Goal: Task Accomplishment & Management: Complete application form

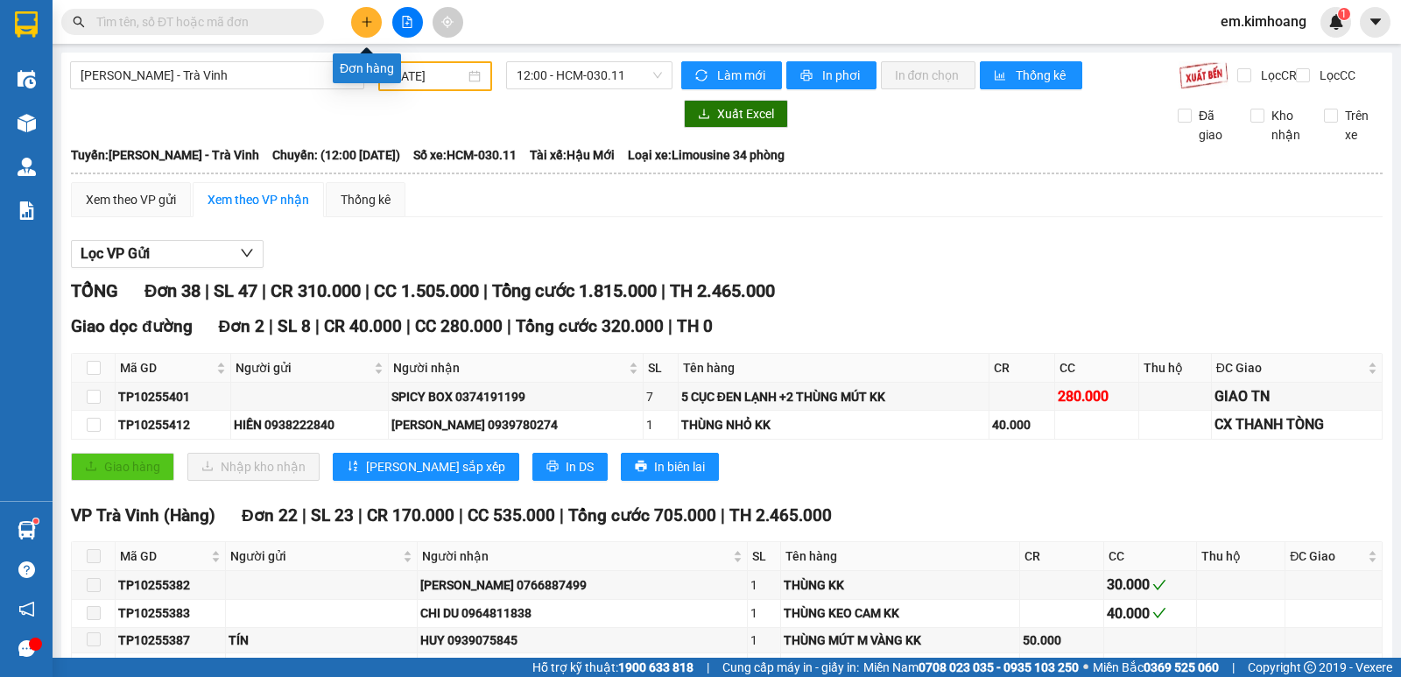
drag, startPoint x: 0, startPoint y: 0, endPoint x: 353, endPoint y: 27, distance: 354.0
click at [353, 27] on button at bounding box center [366, 22] width 31 height 31
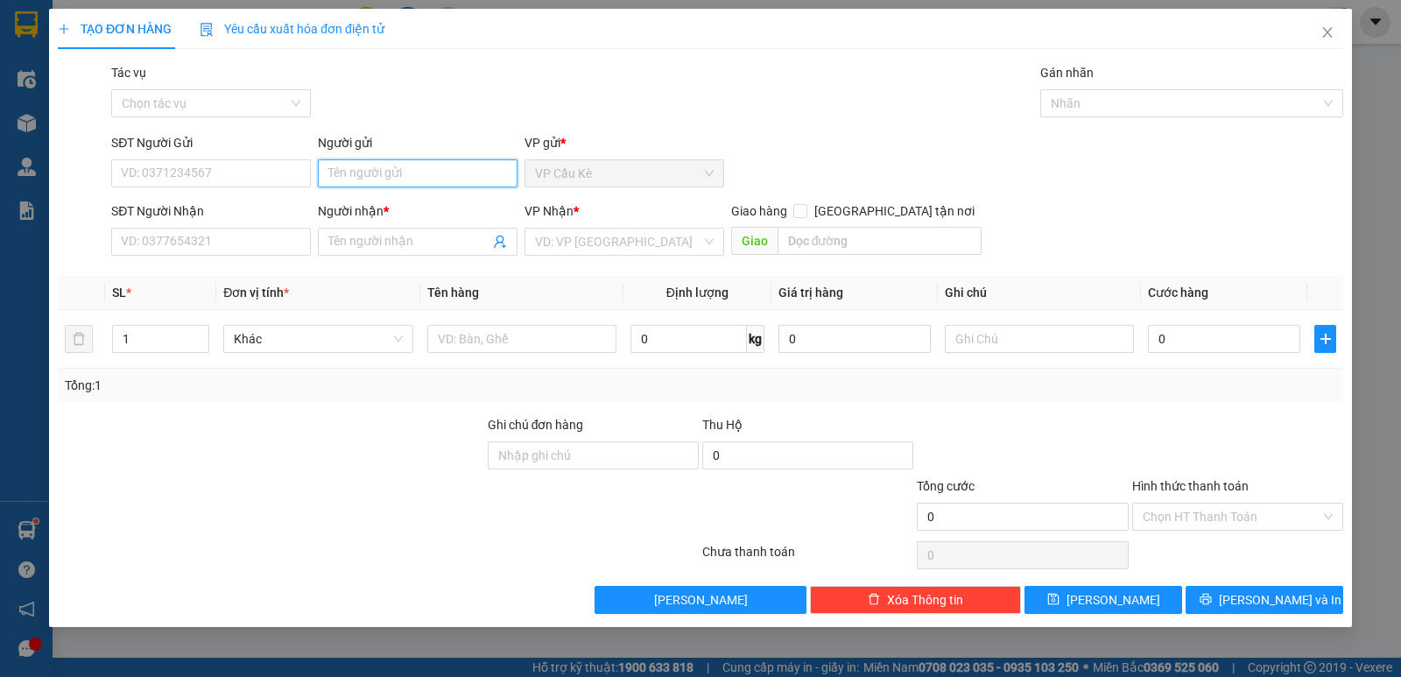
click at [434, 181] on input "Người gửi" at bounding box center [418, 173] width 200 height 28
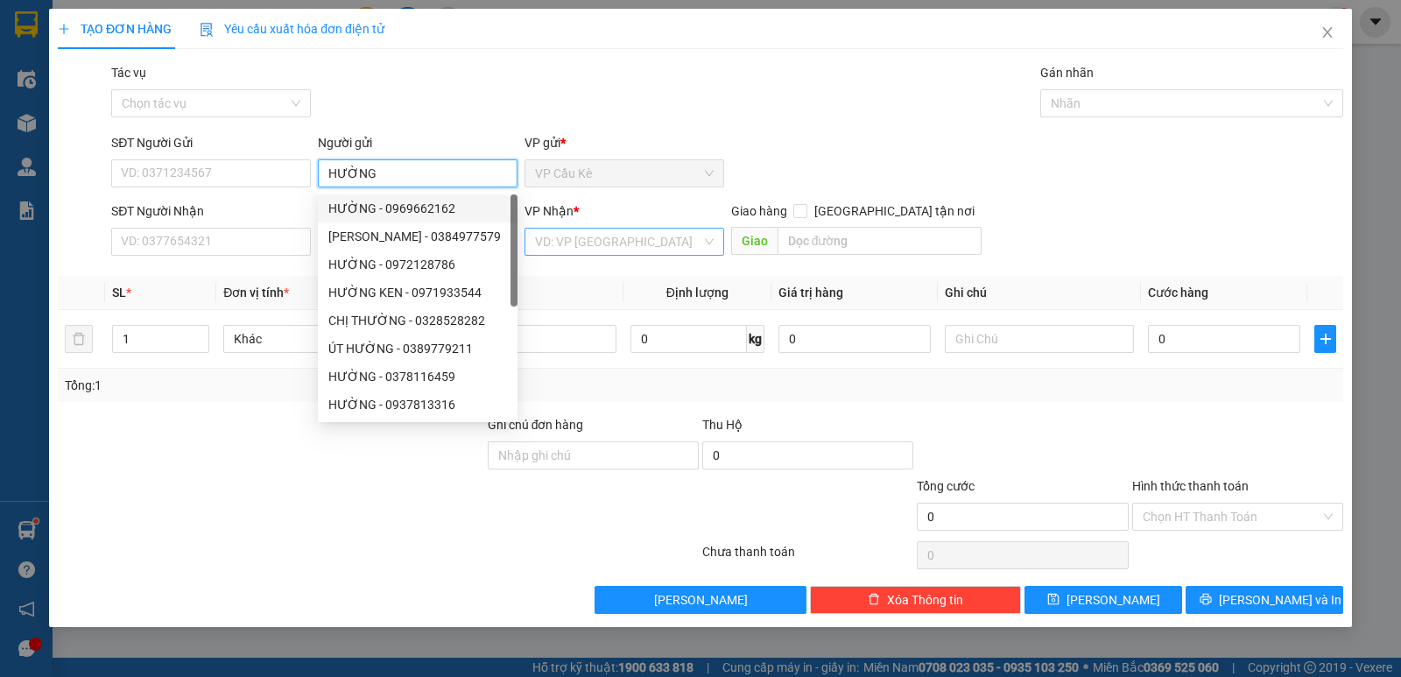
type input "HƯỜNG"
click at [566, 245] on input "search" at bounding box center [618, 242] width 166 height 26
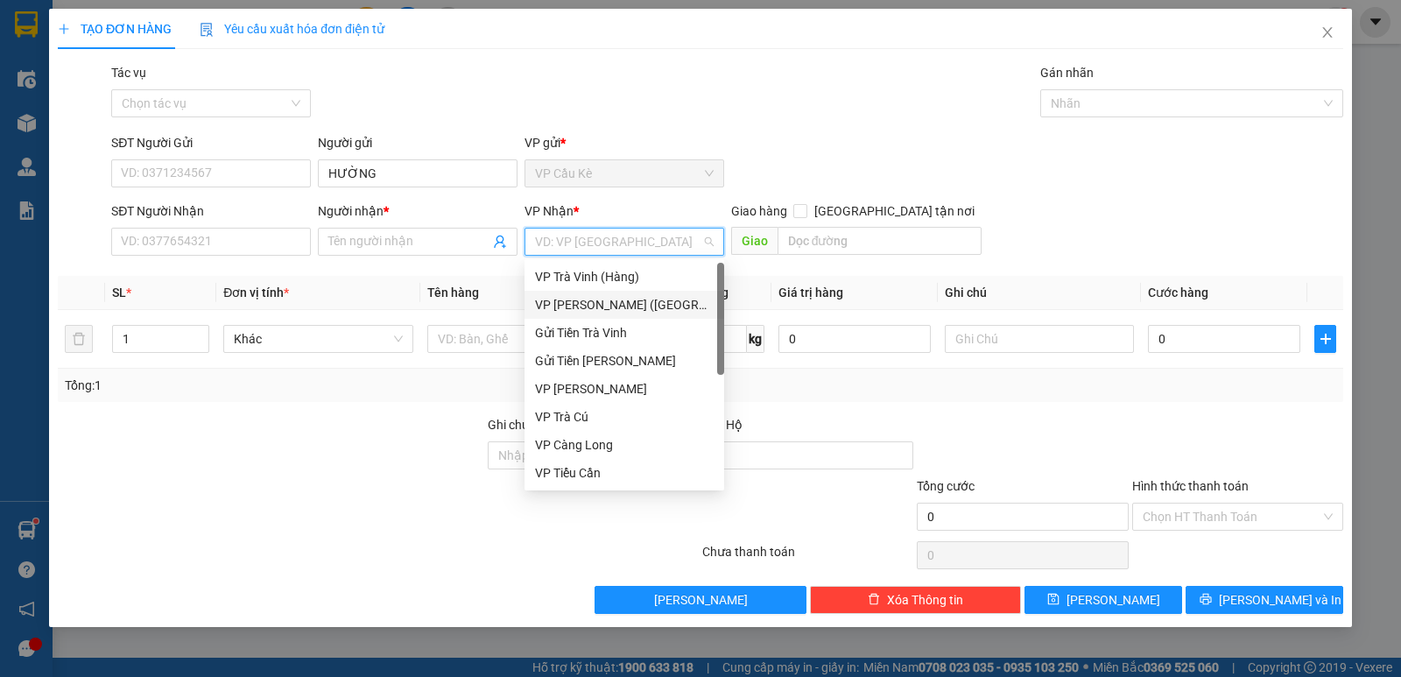
click at [591, 307] on div "VP [PERSON_NAME] ([GEOGRAPHIC_DATA])" at bounding box center [624, 304] width 179 height 19
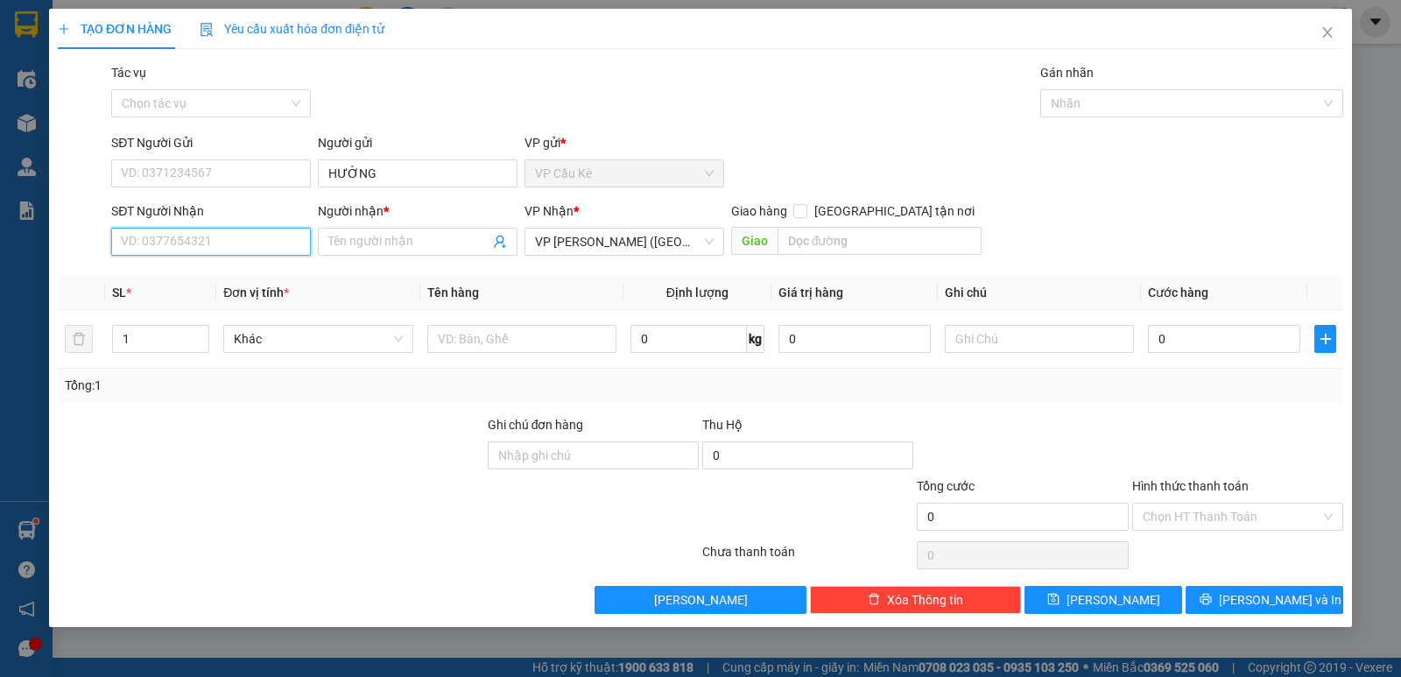
click at [264, 238] on input "SĐT Người Nhận" at bounding box center [211, 242] width 200 height 28
click at [257, 279] on div "0986983221 - LINH" at bounding box center [211, 276] width 179 height 19
type input "0986983221"
type input "LINH"
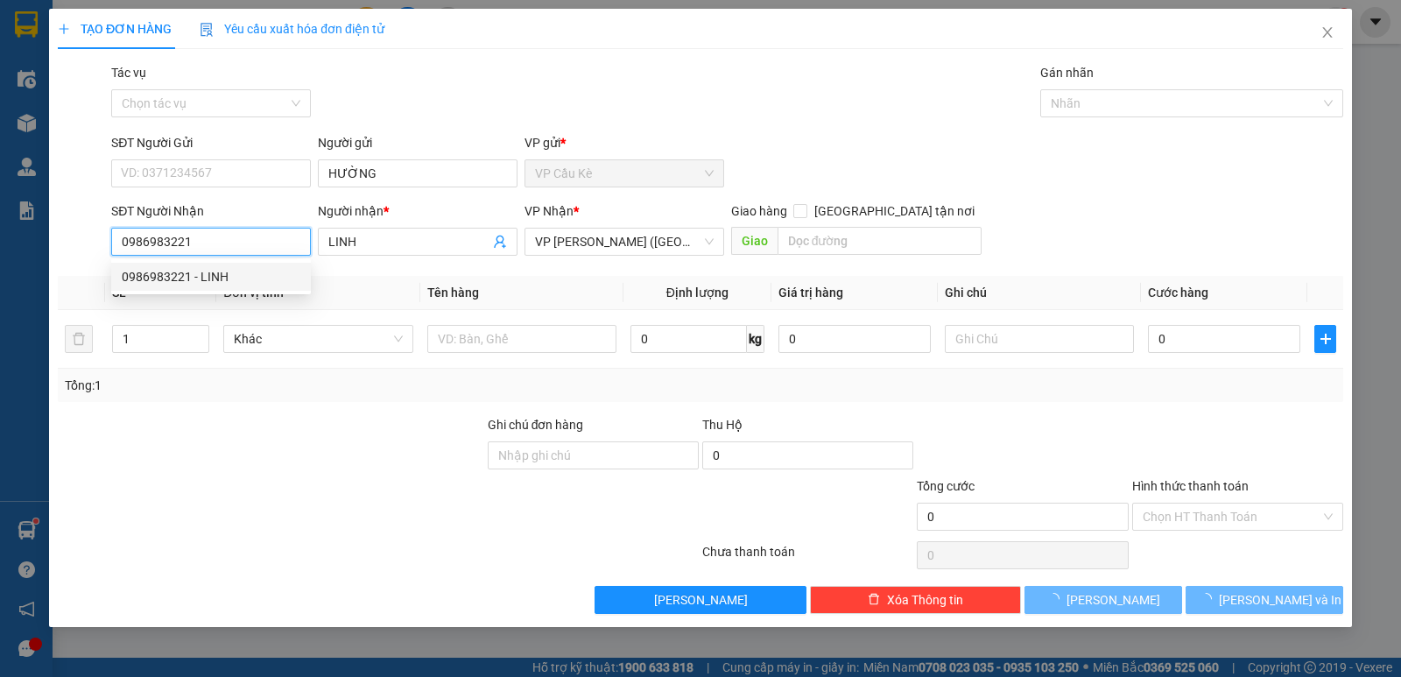
type input "65.000"
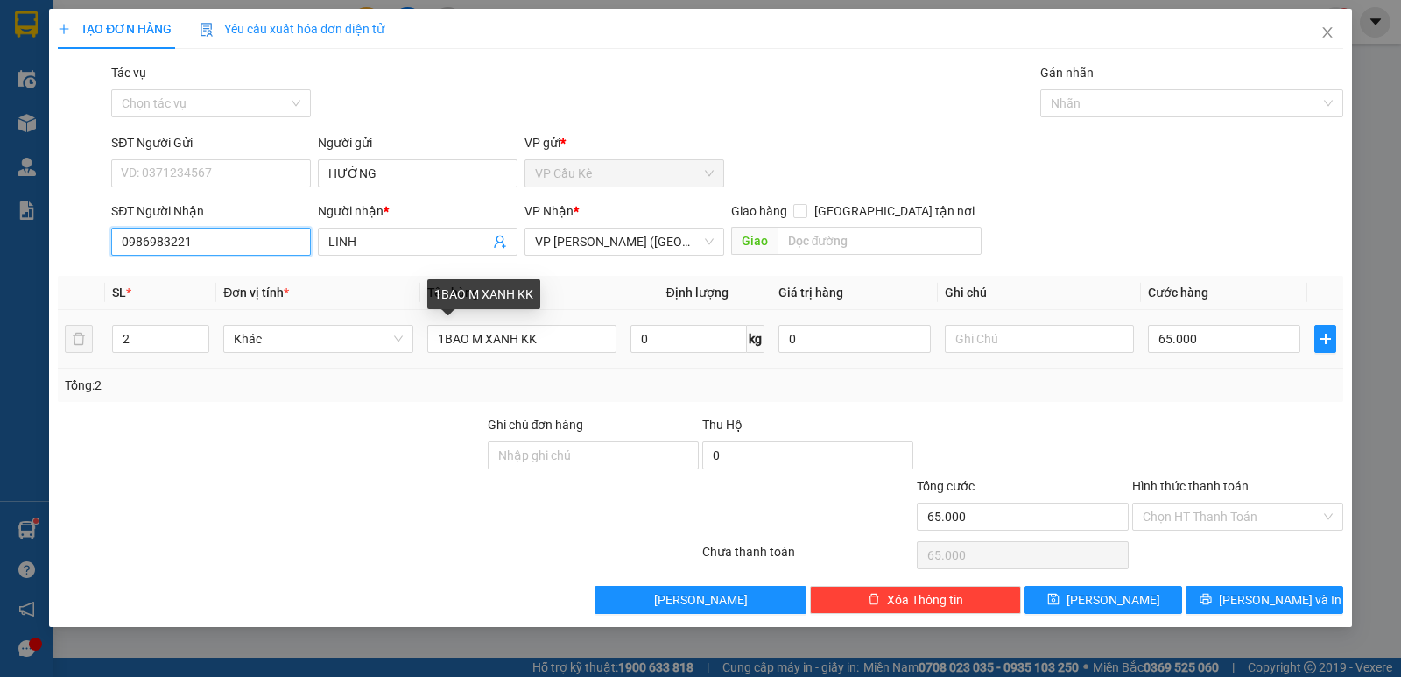
type input "0986983221"
click at [561, 321] on div "1BAO M XANH KK" at bounding box center [521, 338] width 189 height 35
click at [584, 342] on input "1BAO M XANH KK" at bounding box center [521, 339] width 189 height 28
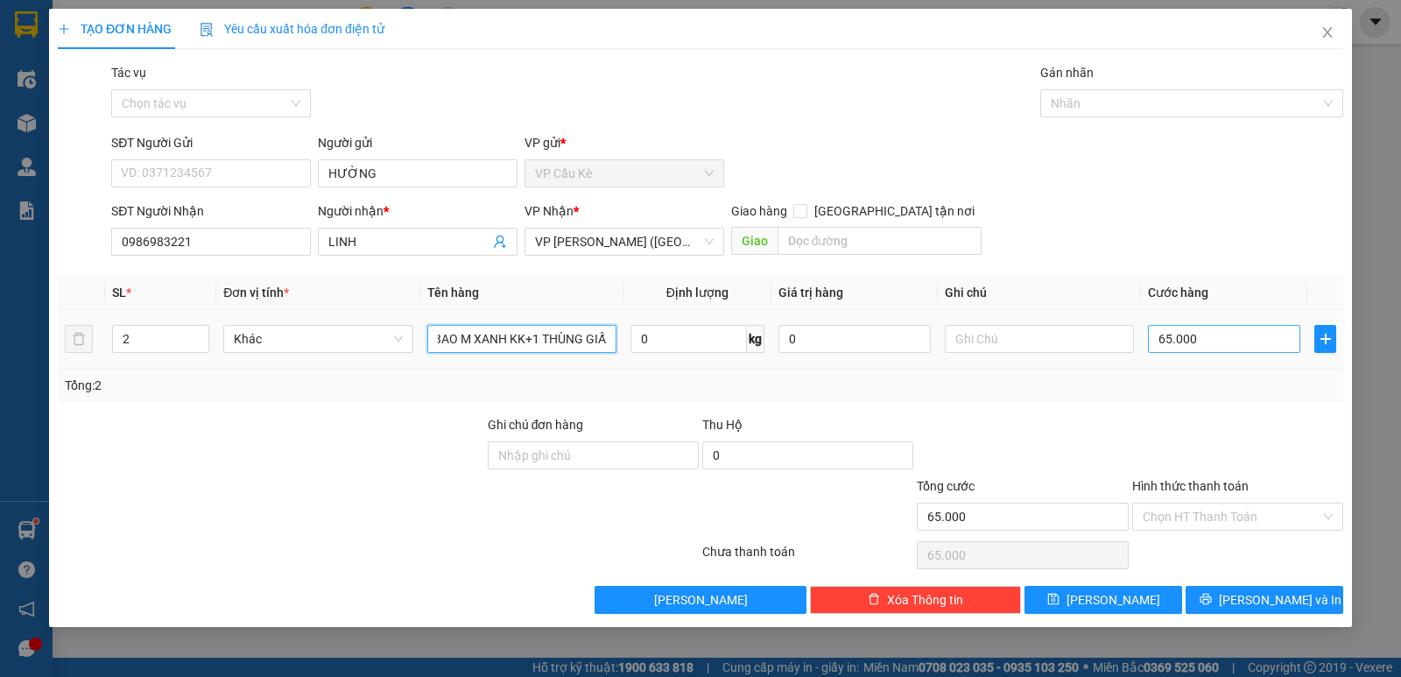
scroll to position [0, 13]
type input "1BAO M XANH KK+1 THÙNG GIẤ"
click at [1245, 337] on input "65.000" at bounding box center [1224, 339] width 152 height 28
type input "0"
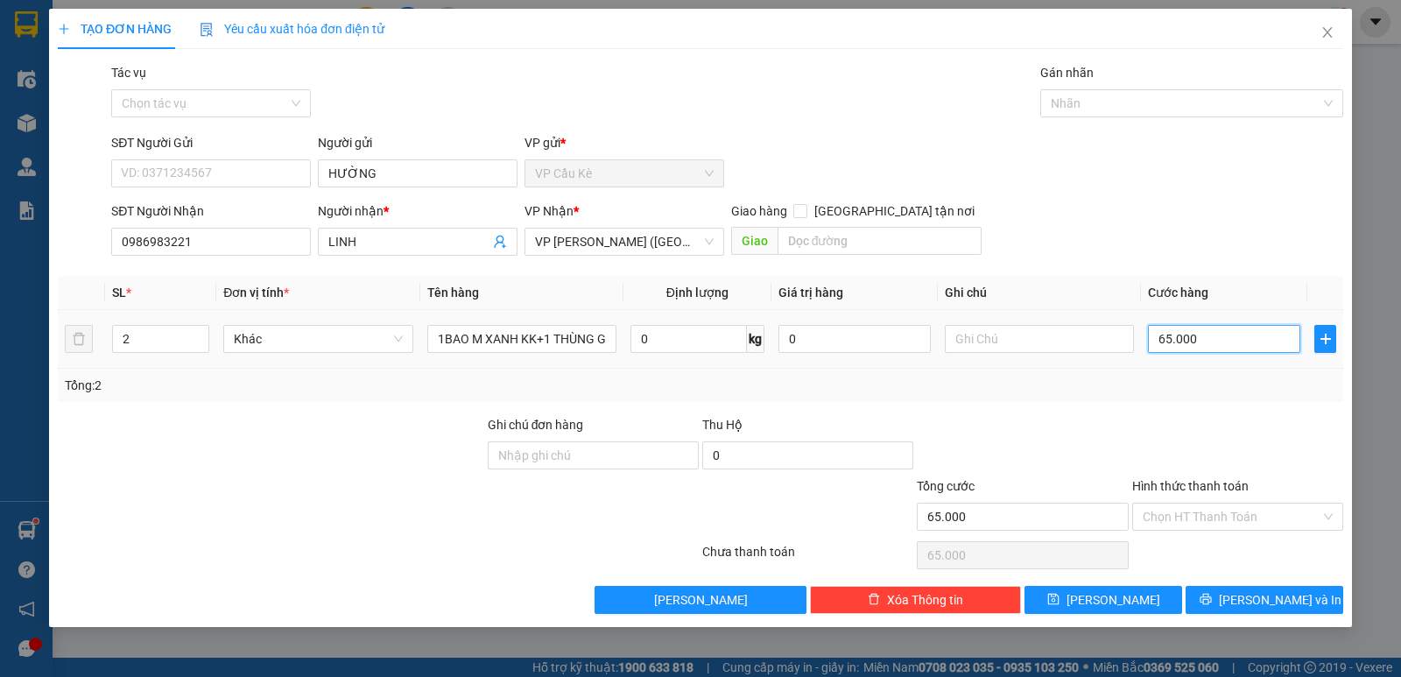
type input "0"
type input "1"
type input "01"
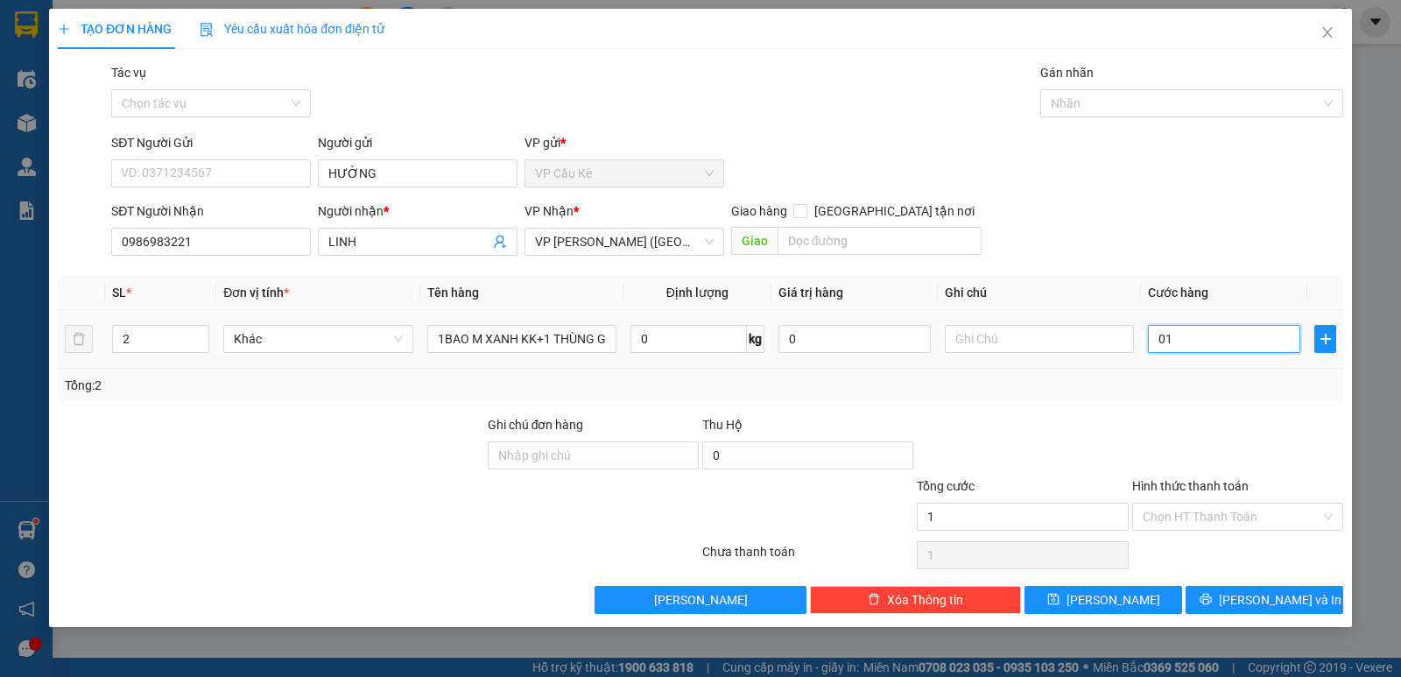
type input "10"
type input "010"
type input "105"
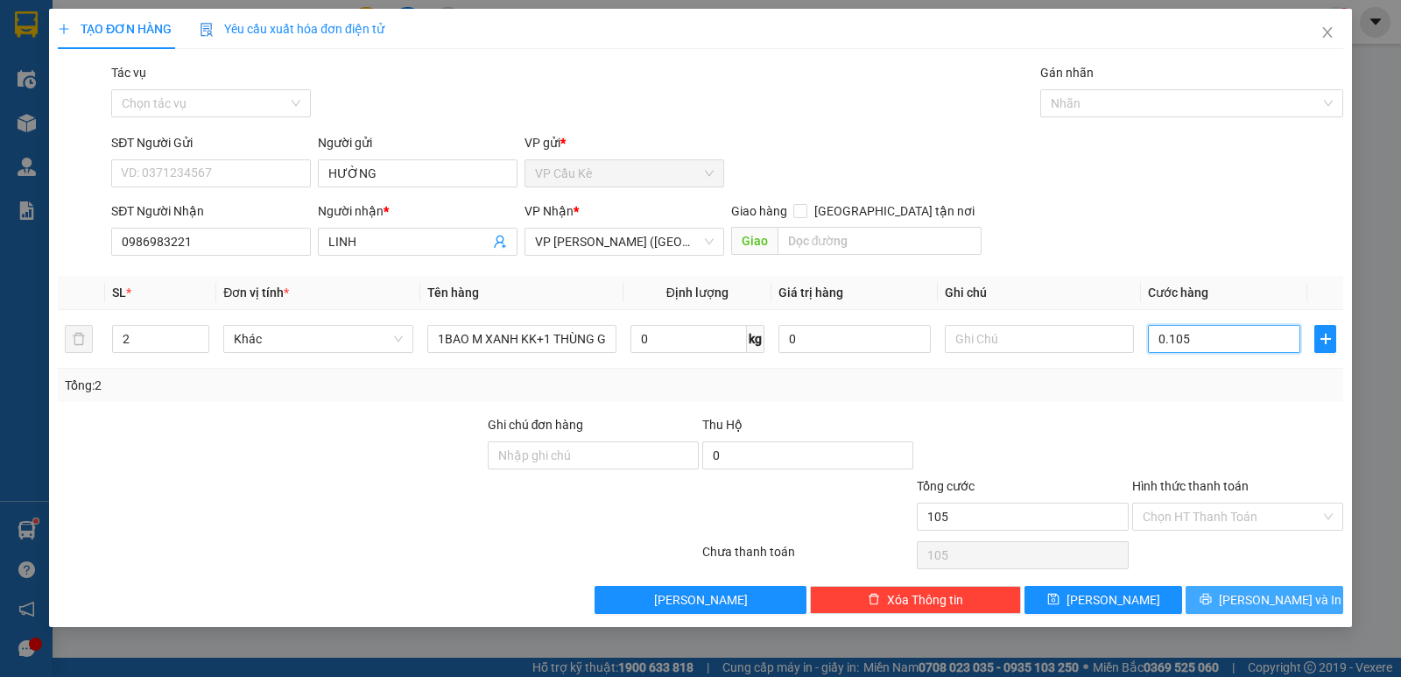
type input "0.105"
type input "105.000"
click at [1244, 592] on button "[PERSON_NAME] và In" at bounding box center [1265, 600] width 158 height 28
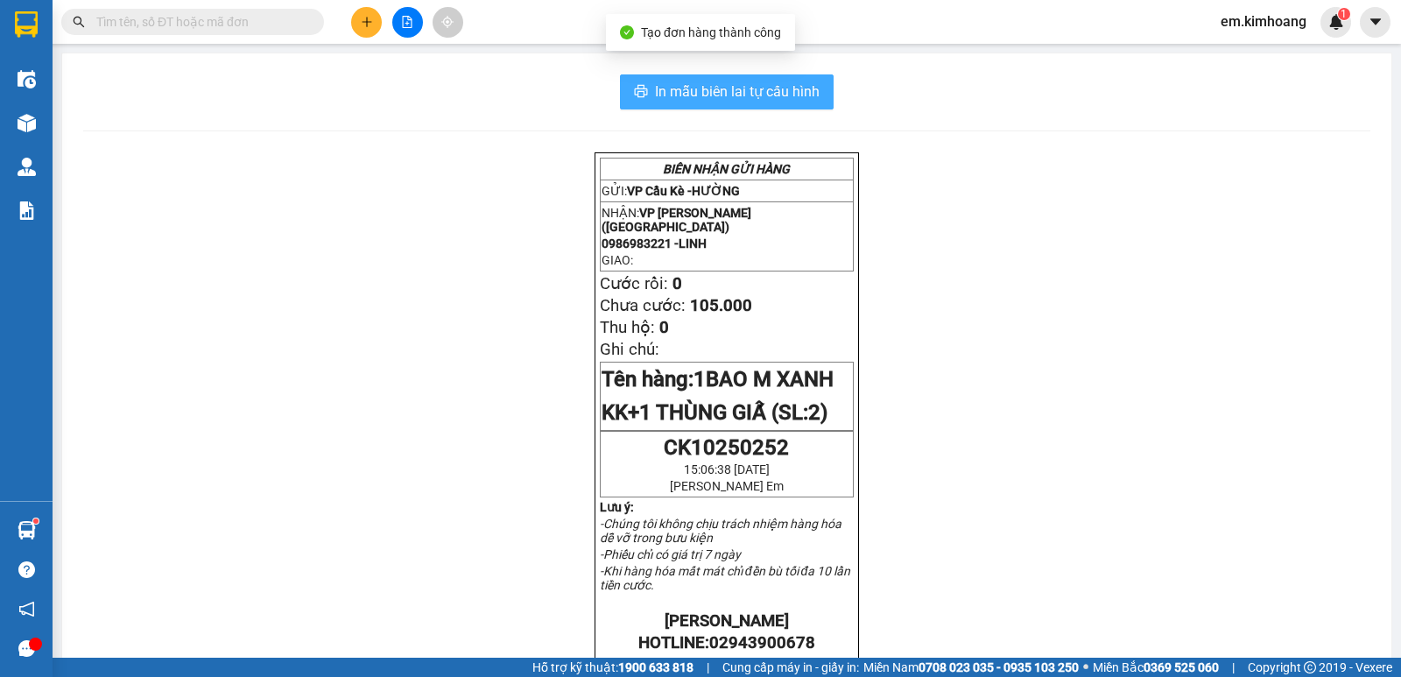
click at [736, 92] on span "In mẫu biên lai tự cấu hình" at bounding box center [737, 92] width 165 height 22
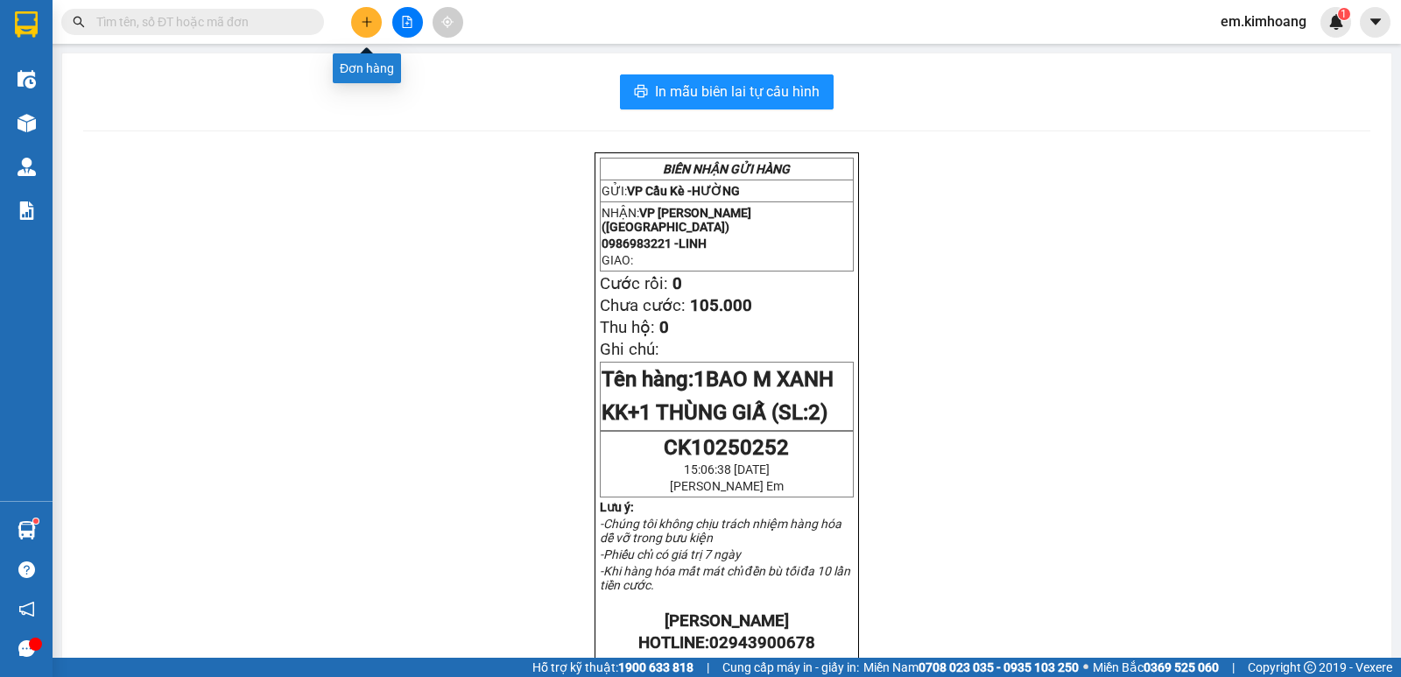
click at [360, 28] on button at bounding box center [366, 22] width 31 height 31
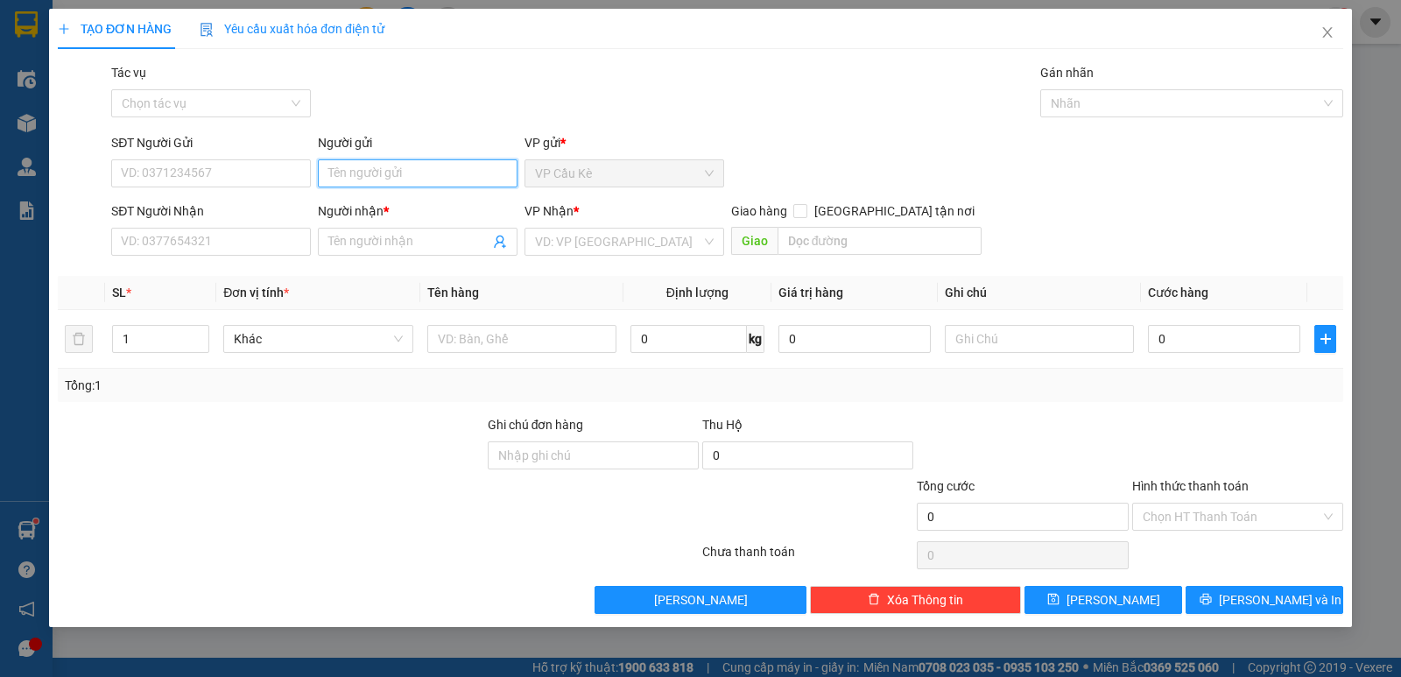
click at [405, 180] on input "Người gửi" at bounding box center [418, 173] width 200 height 28
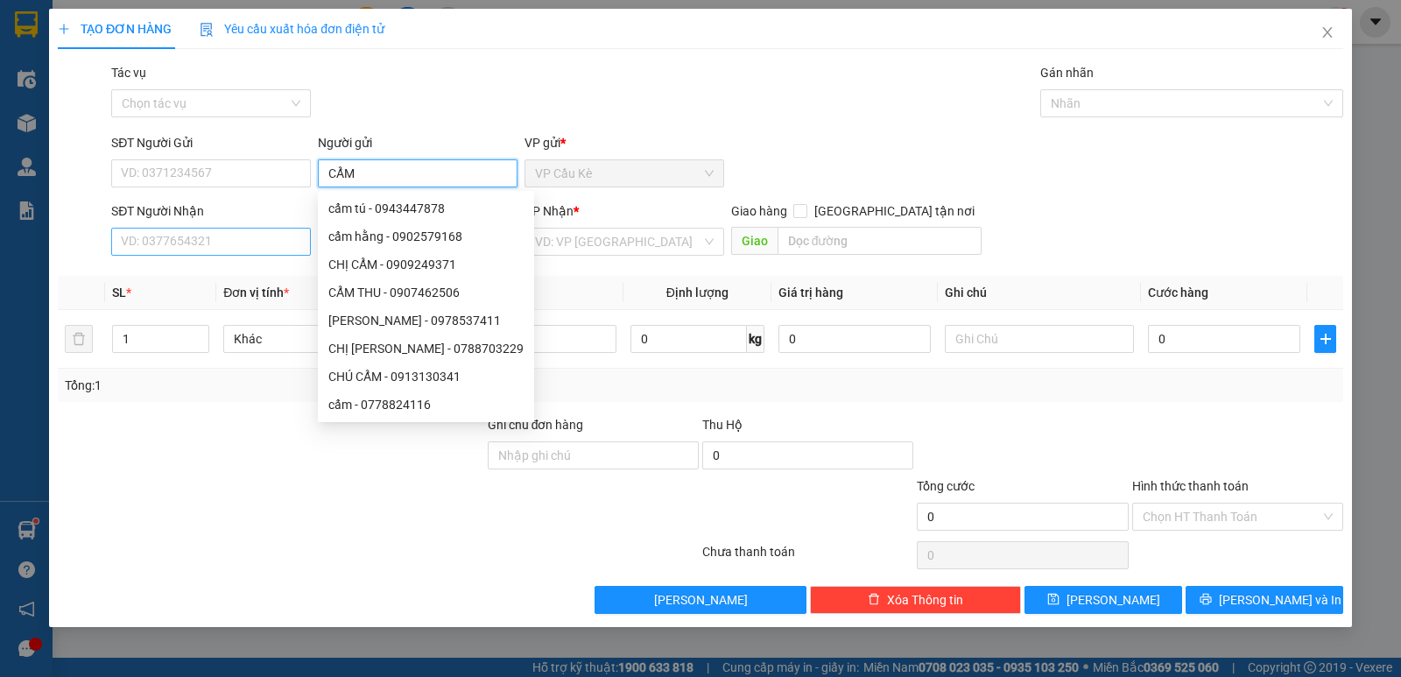
type input "CẨM"
click at [207, 237] on input "SĐT Người Nhận" at bounding box center [211, 242] width 200 height 28
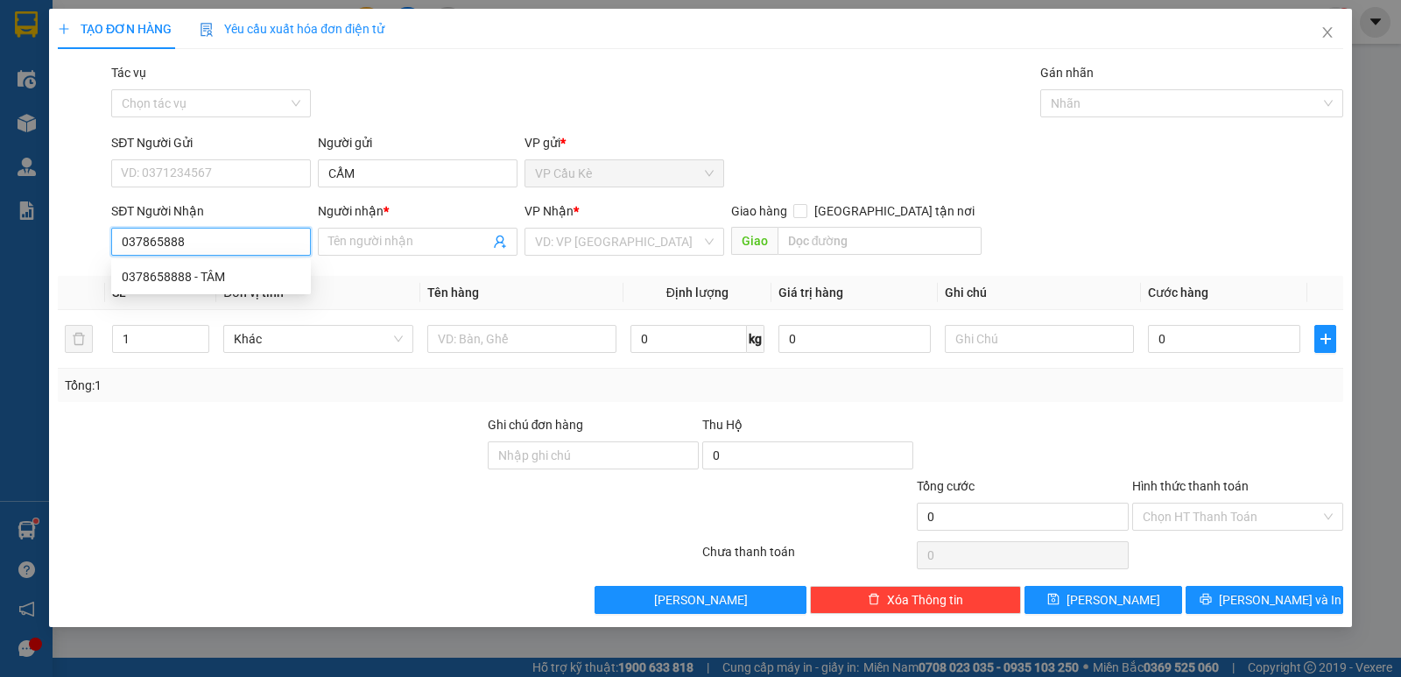
type input "0378658888"
click at [276, 278] on div "0378658888 - TÂM" at bounding box center [211, 276] width 179 height 19
type input "TÂM"
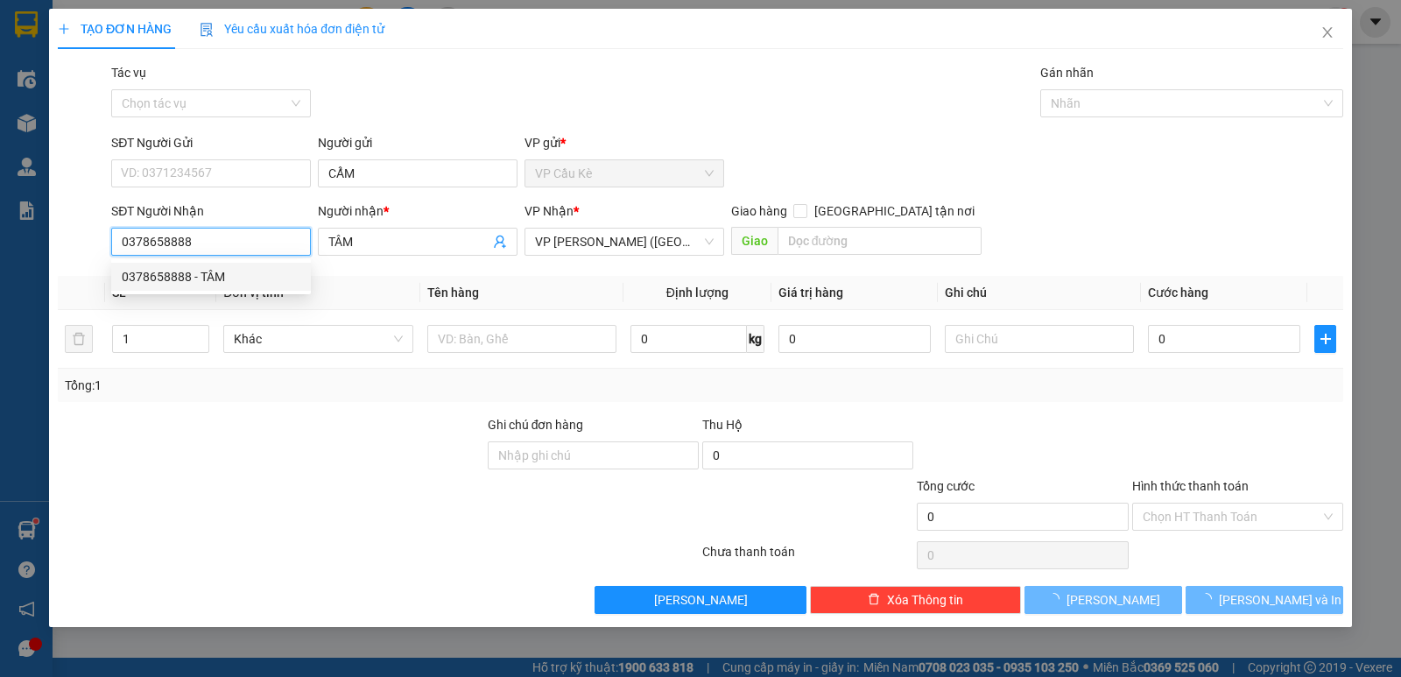
type input "35.000"
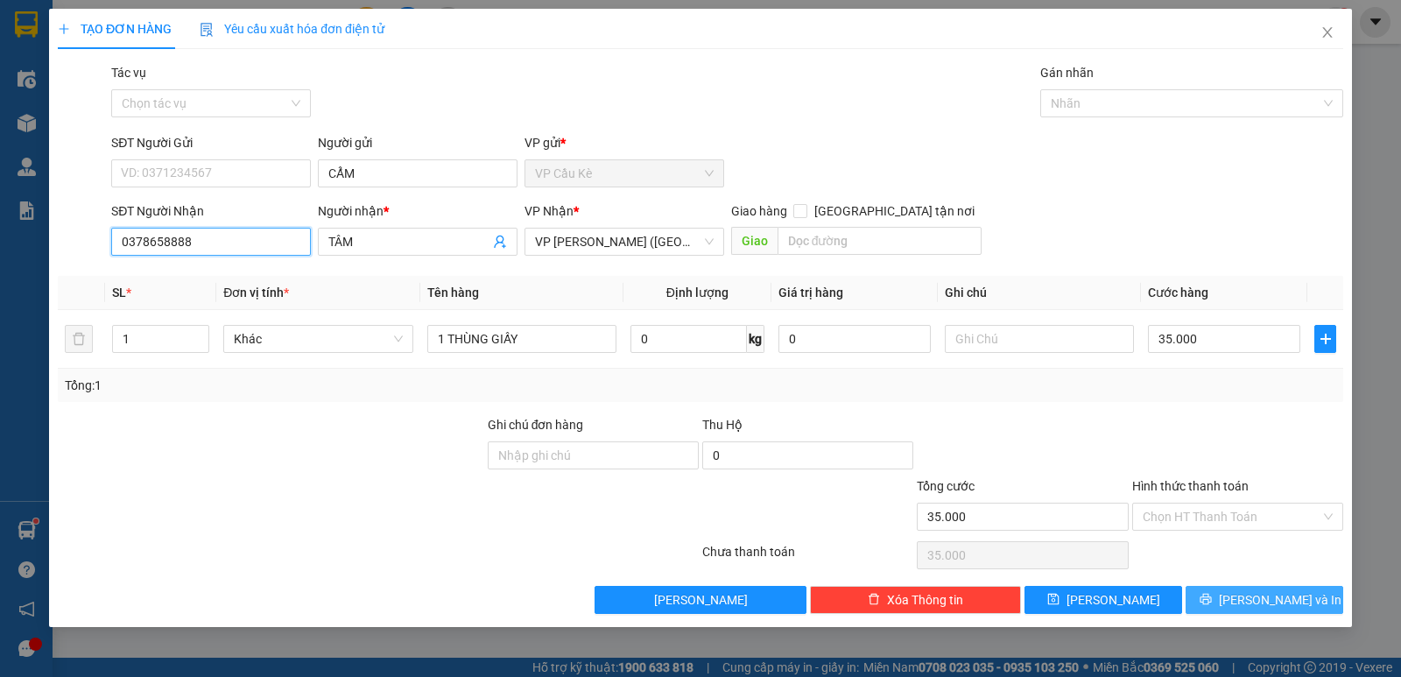
type input "0378658888"
click at [1260, 598] on span "[PERSON_NAME] và In" at bounding box center [1280, 599] width 123 height 19
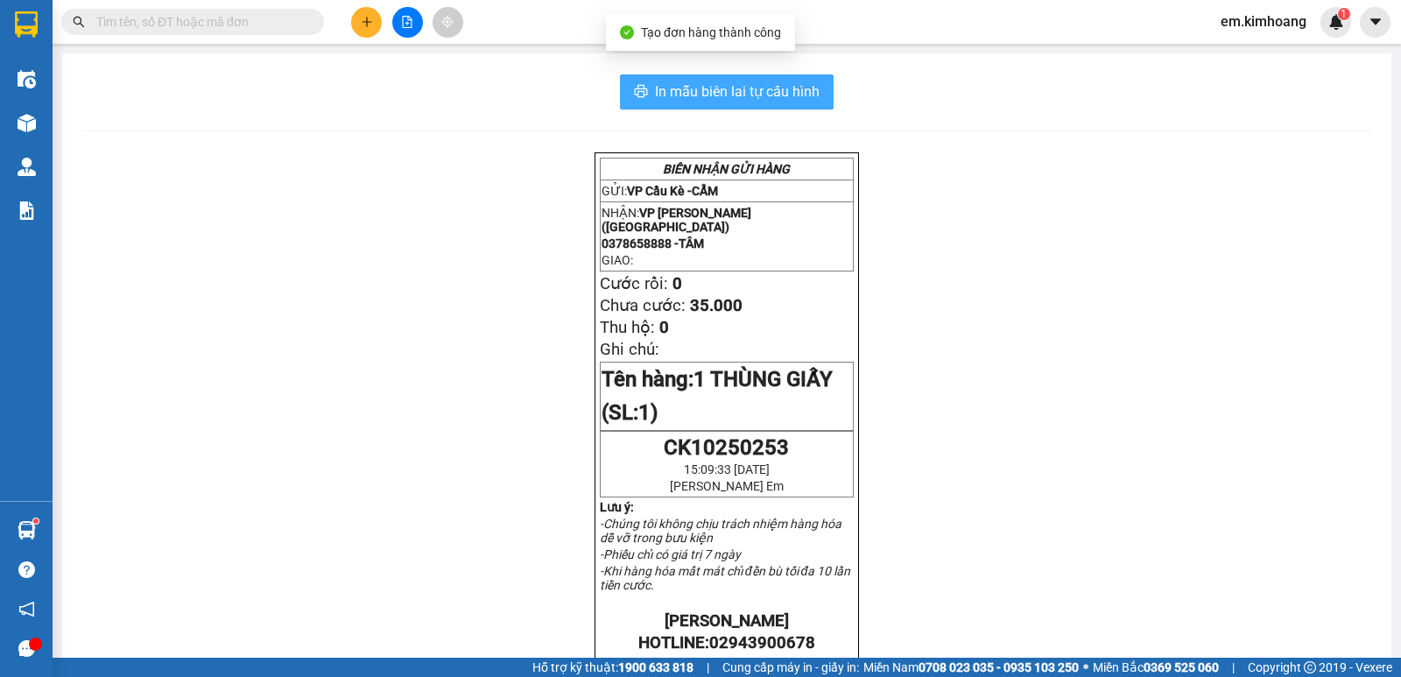
click at [755, 88] on span "In mẫu biên lai tự cấu hình" at bounding box center [737, 92] width 165 height 22
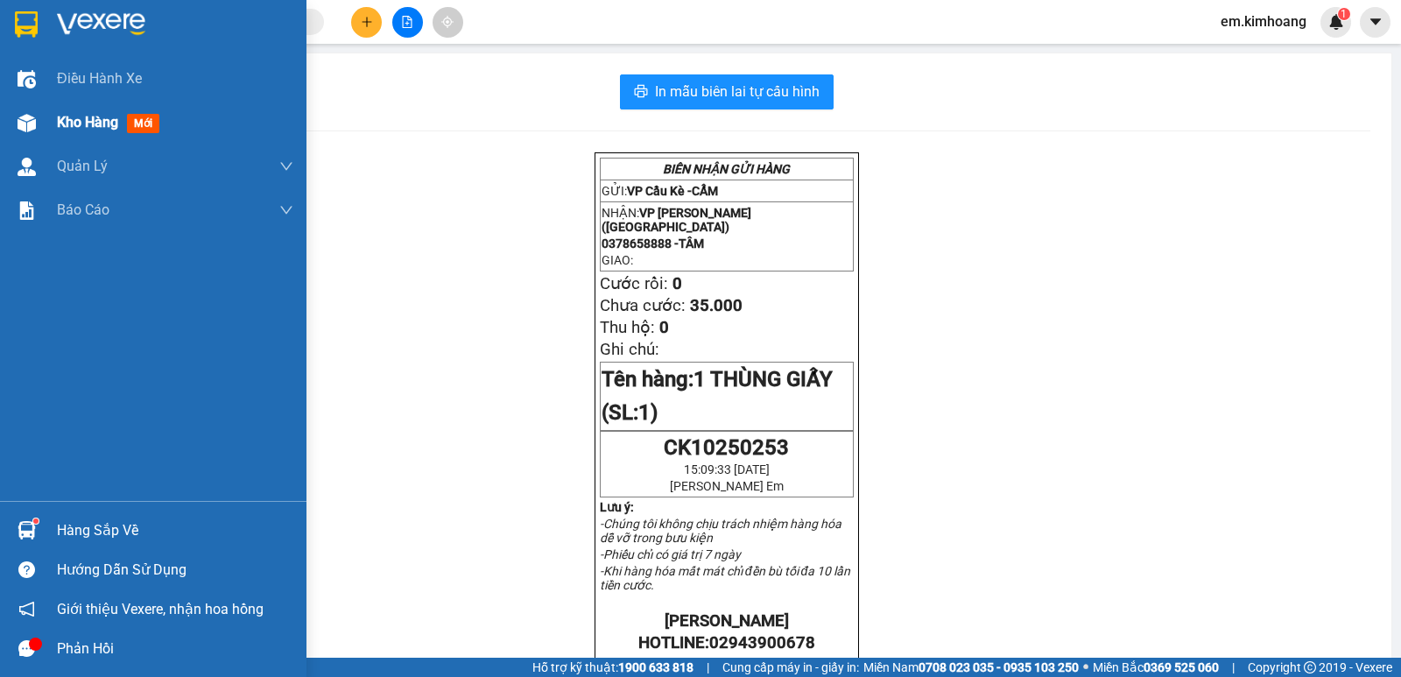
click at [84, 121] on span "Kho hàng" at bounding box center [87, 122] width 61 height 17
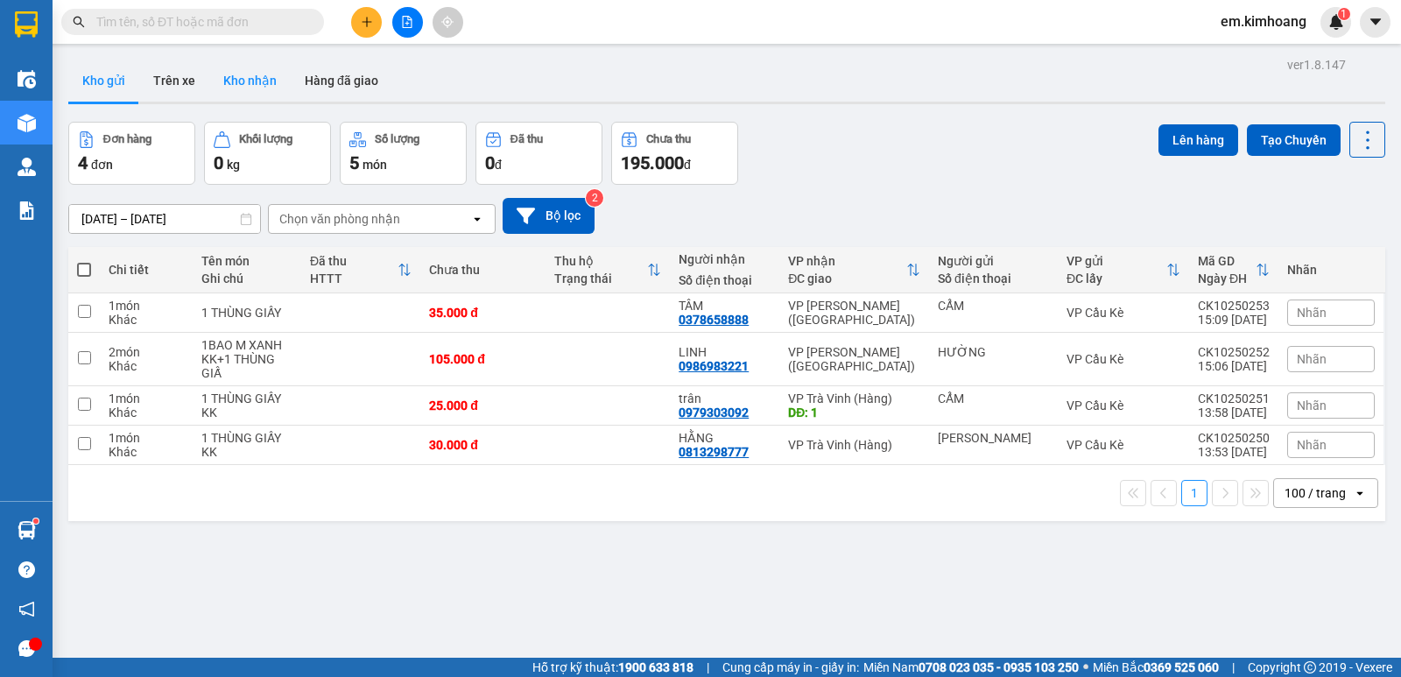
click at [252, 82] on button "Kho nhận" at bounding box center [249, 81] width 81 height 42
